Goal: Check status

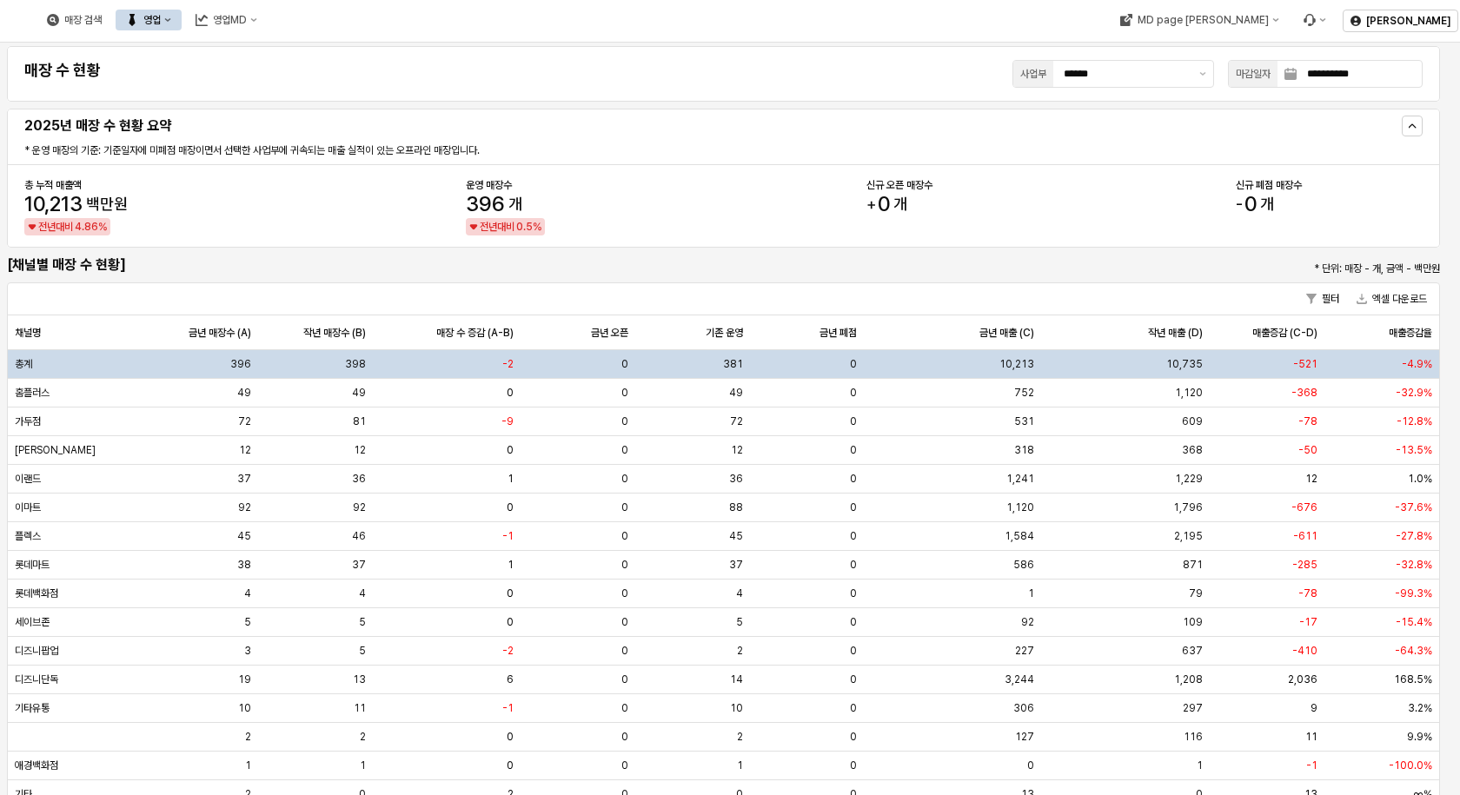
click at [138, 15] on icon "영업" at bounding box center [132, 20] width 12 height 12
click at [305, 50] on div "목표매출 달성현황" at bounding box center [342, 52] width 92 height 14
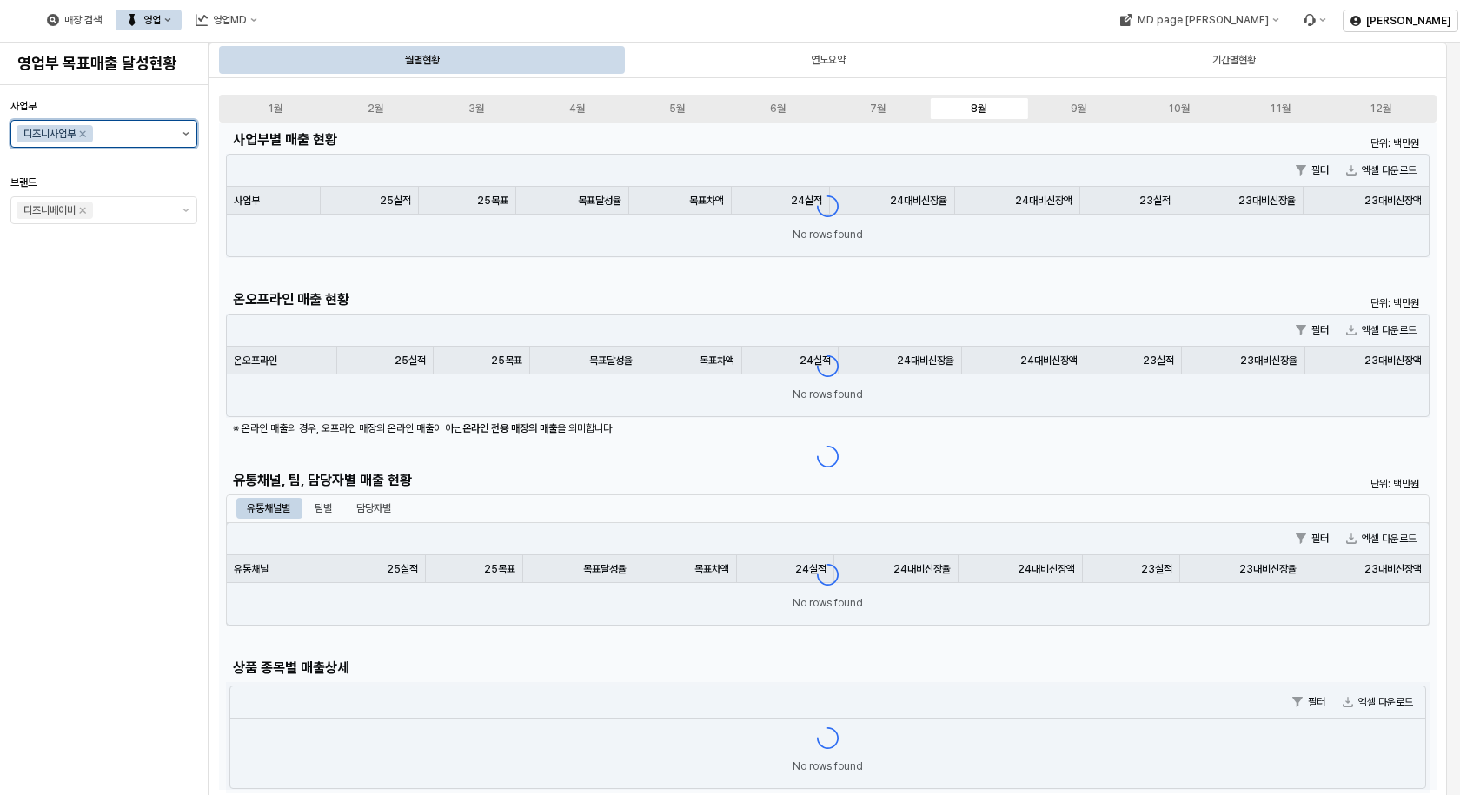
click at [185, 135] on icon "제안 사항 표시" at bounding box center [186, 133] width 7 height 3
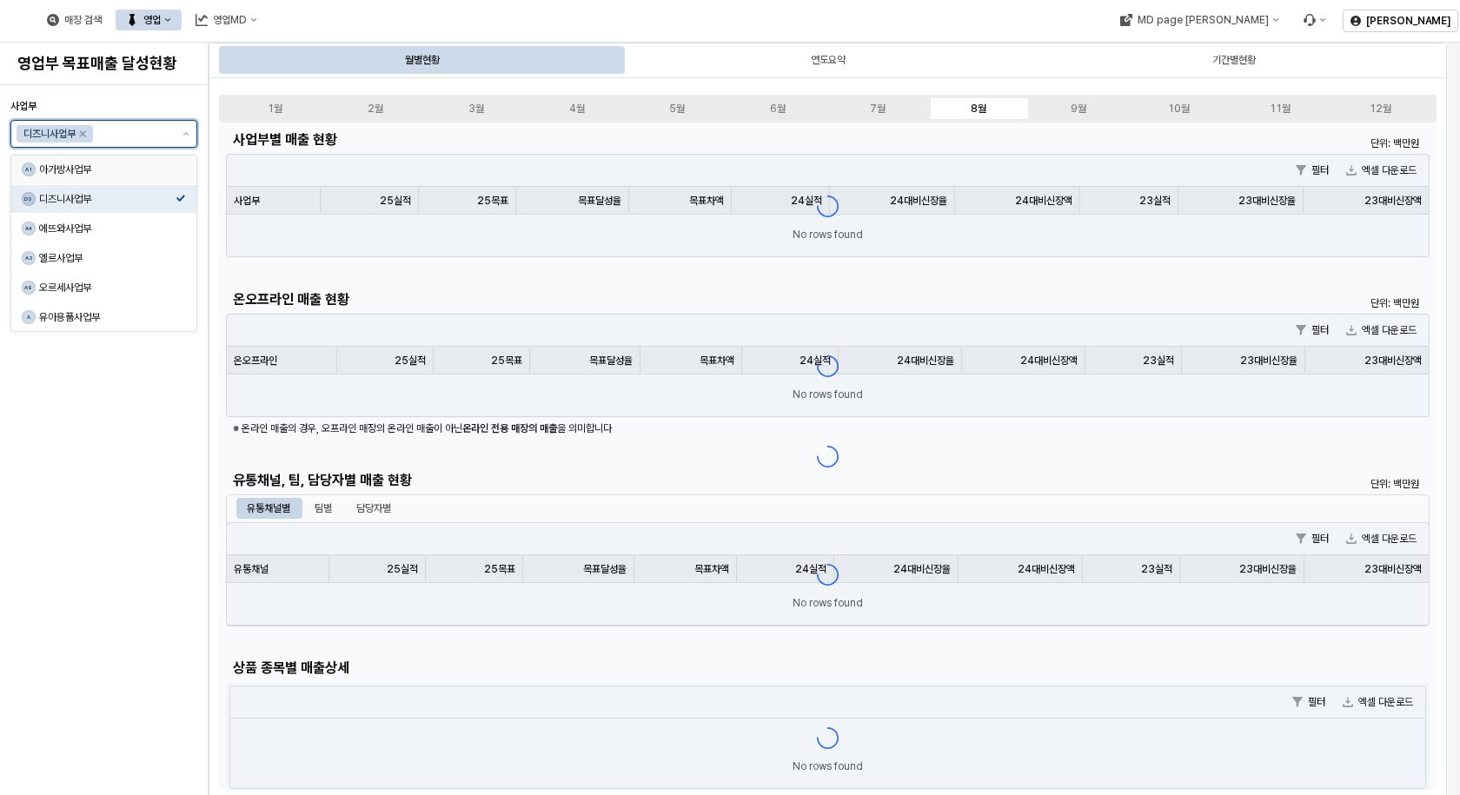
click at [105, 170] on div "아가방사업부" at bounding box center [107, 170] width 136 height 14
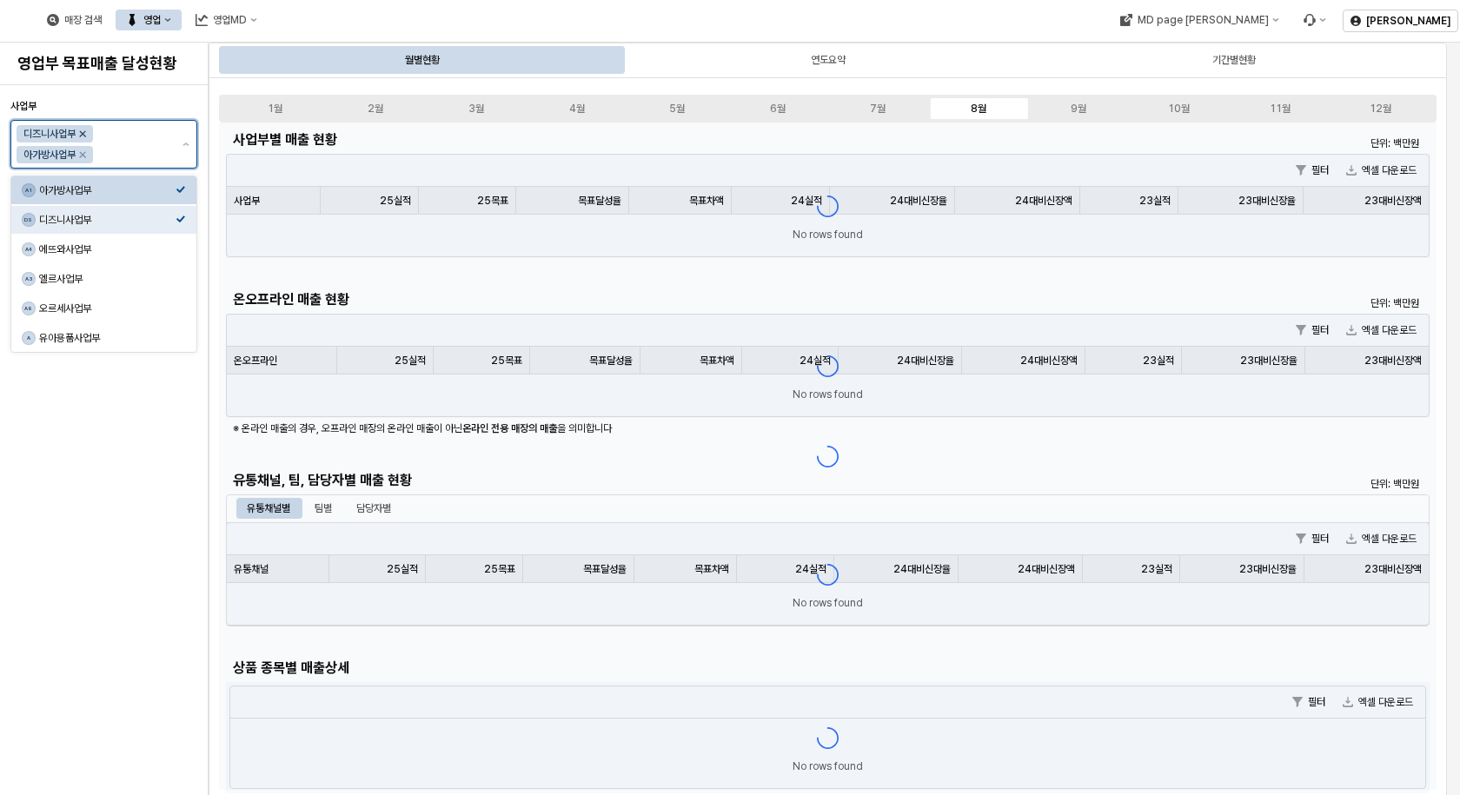
click at [83, 129] on icon "Remove 디즈니사업부" at bounding box center [83, 134] width 14 height 14
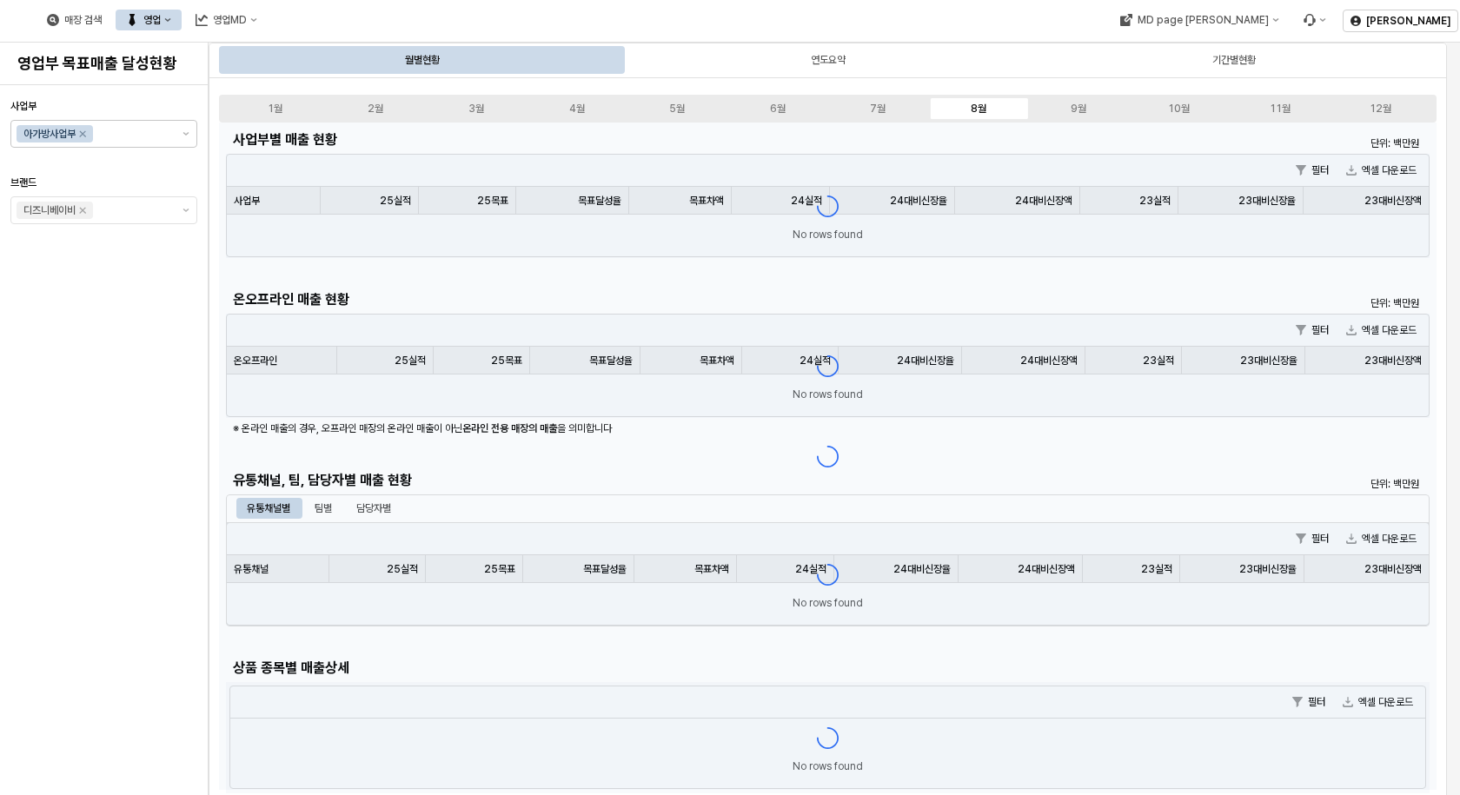
click at [110, 500] on div "사업부 아가방사업부 브랜드 디즈니베이비" at bounding box center [103, 440] width 187 height 696
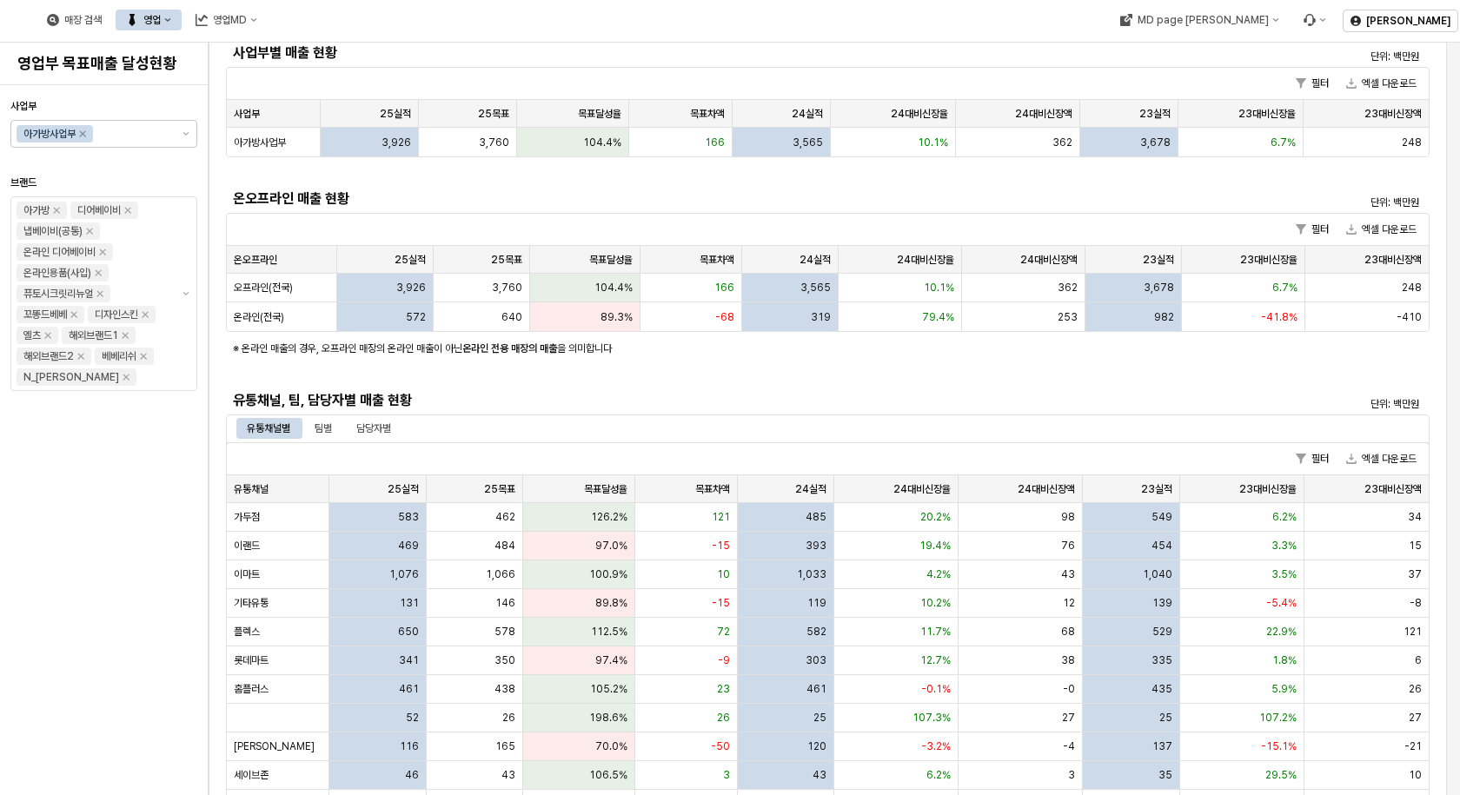
scroll to position [174, 0]
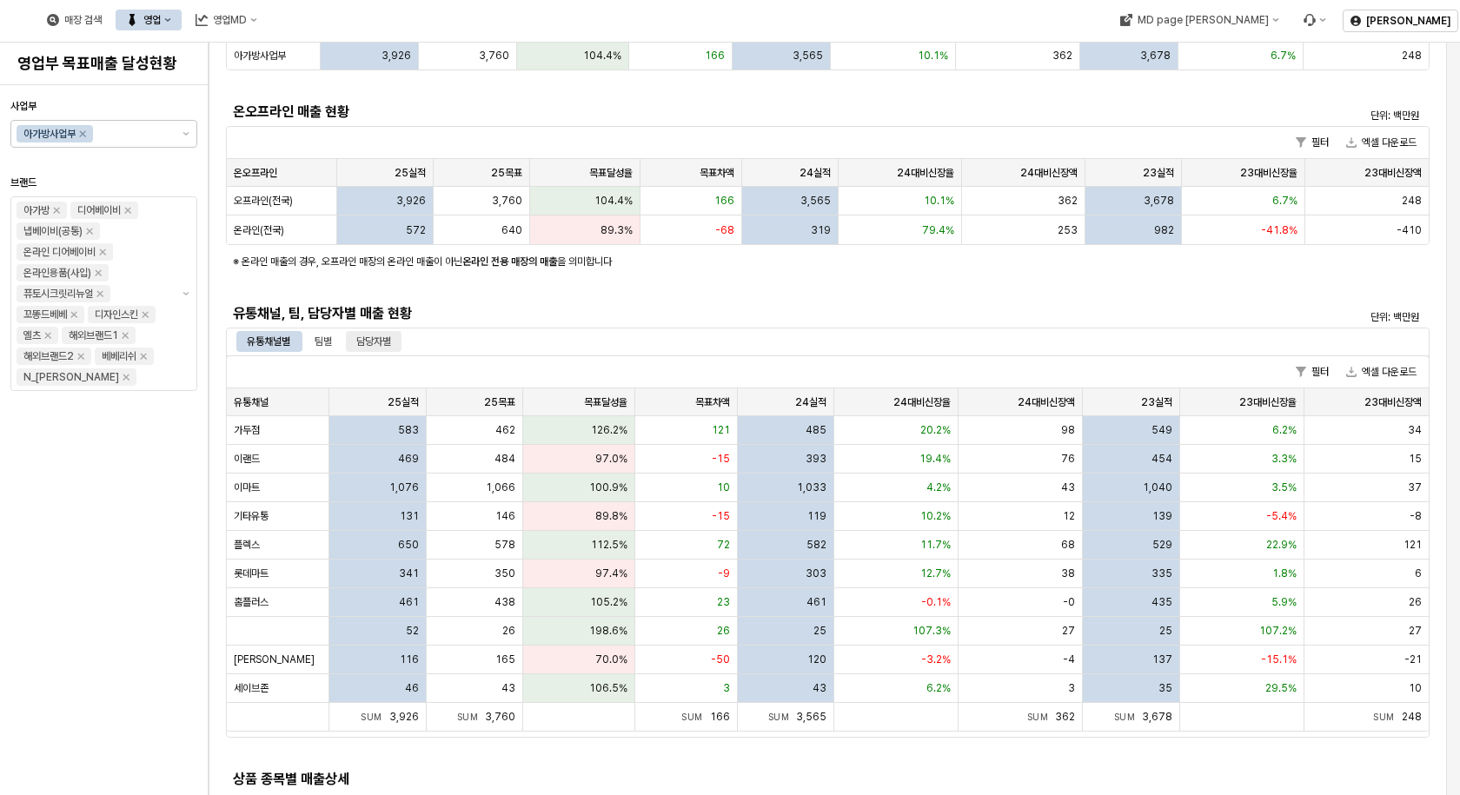
click at [368, 335] on div "담당자별" at bounding box center [373, 341] width 35 height 21
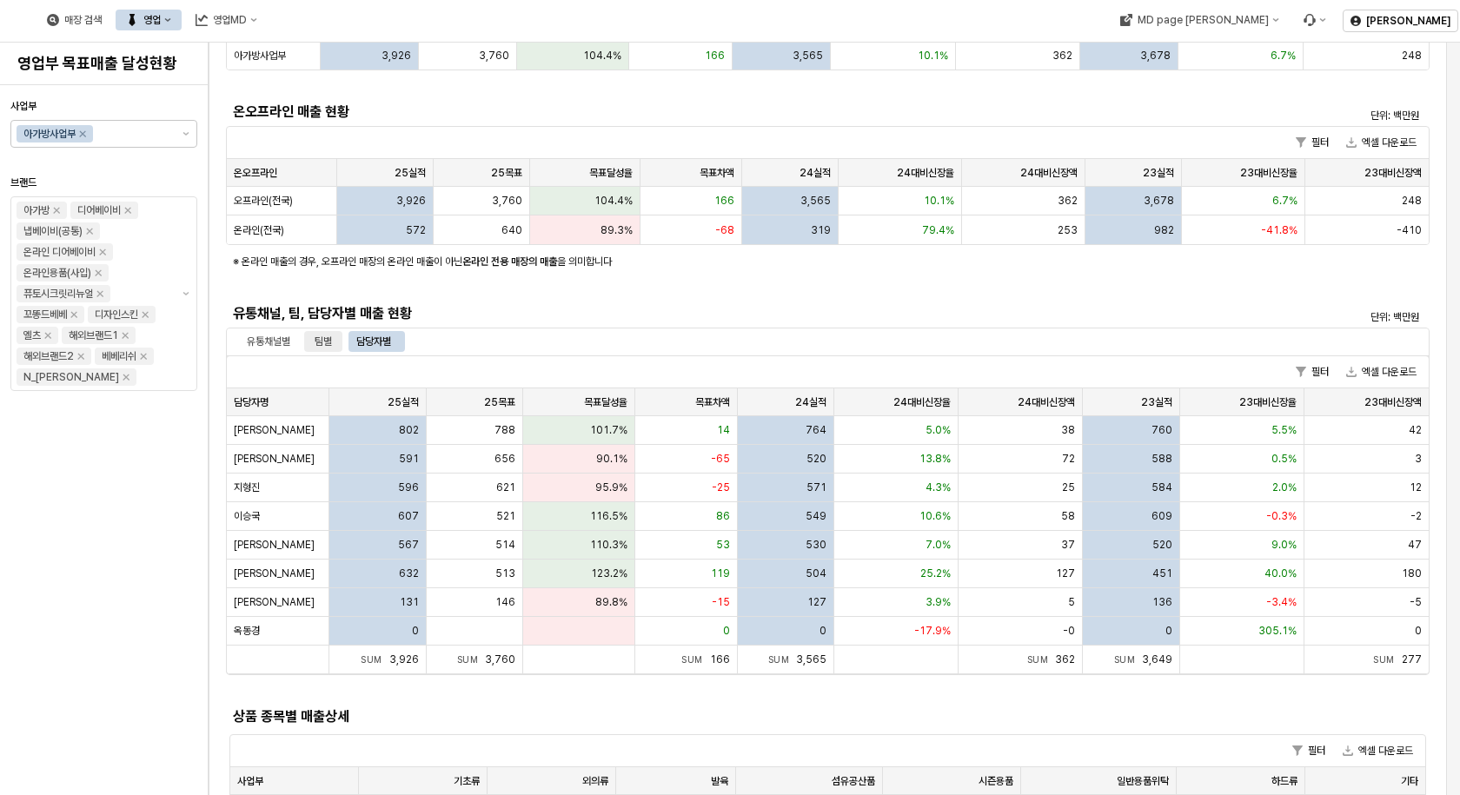
click at [332, 335] on div "팀별" at bounding box center [323, 341] width 17 height 21
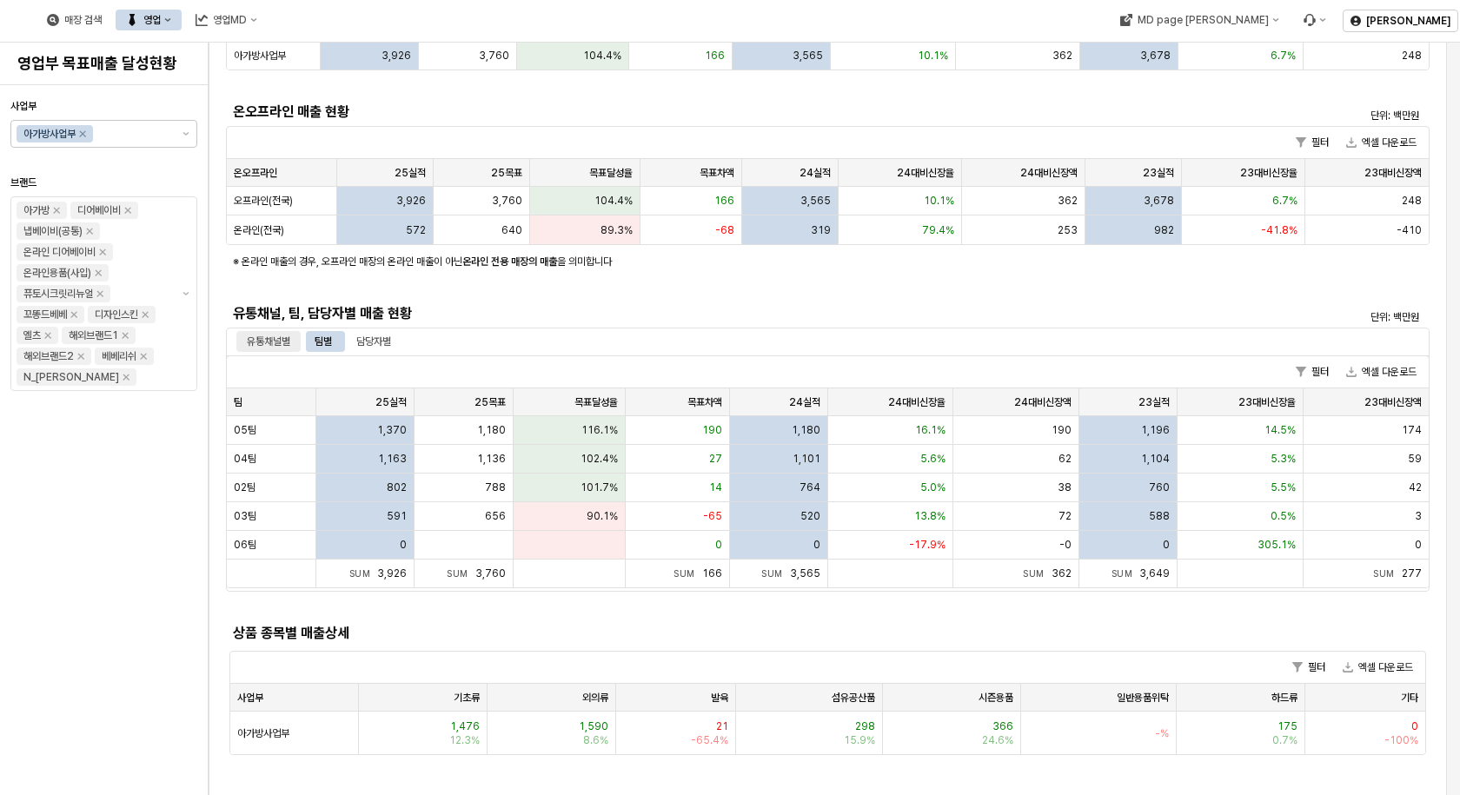
click at [264, 340] on div "유통채널별" at bounding box center [268, 341] width 43 height 21
